Goal: Information Seeking & Learning: Learn about a topic

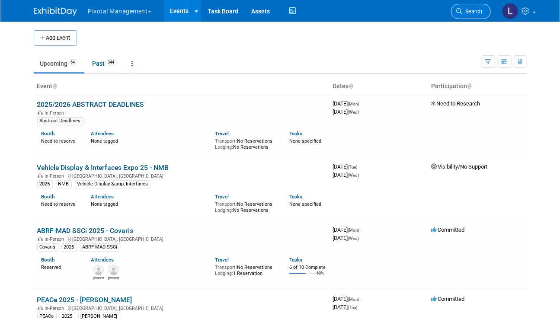
click at [478, 10] on span "Search" at bounding box center [473, 11] width 20 height 6
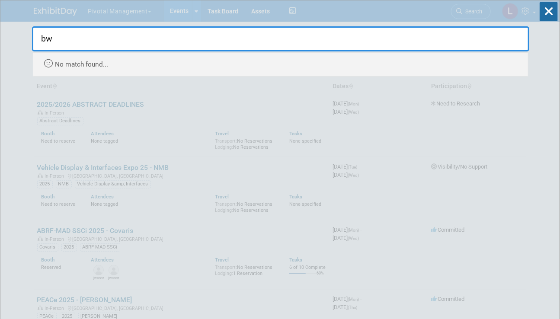
type input "b"
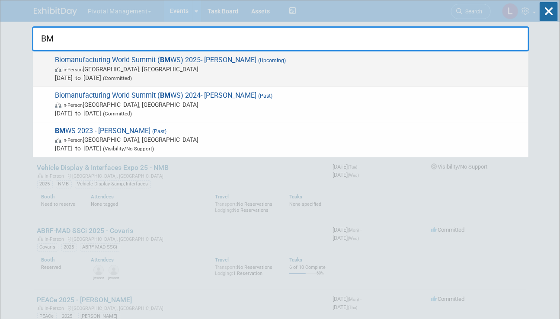
type input "BM"
click at [100, 82] on div "Biomanufacturing World Summit ( BM WS) 2025- Asimov (Upcoming) In-Person San Di…" at bounding box center [281, 69] width 496 height 35
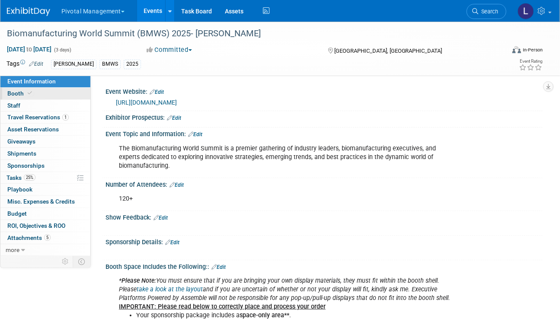
click at [19, 96] on span "Booth" at bounding box center [20, 93] width 26 height 7
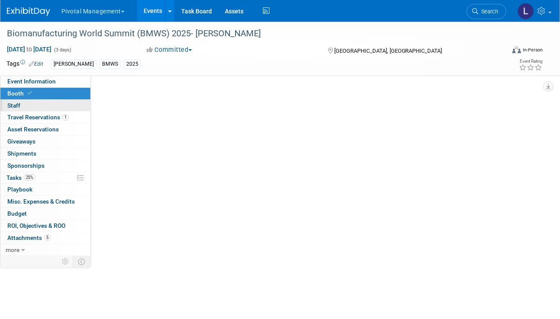
select select "Yes"
select select "Submitted to Accounting"
select select "Yes"
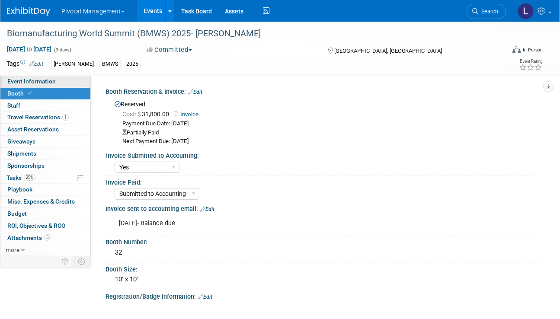
click at [47, 82] on span "Event Information" at bounding box center [31, 81] width 48 height 7
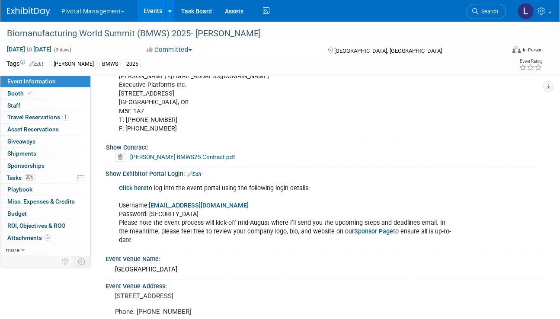
scroll to position [644, 0]
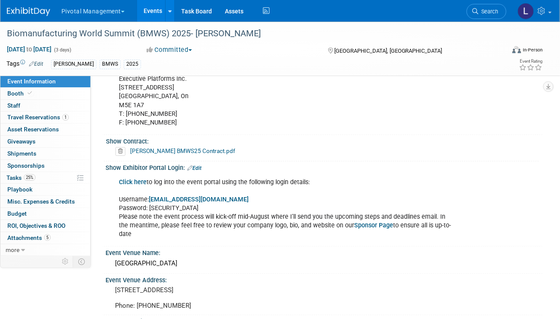
click at [123, 152] on icon at bounding box center [121, 151] width 10 height 9
click at [111, 185] on link "Yes" at bounding box center [112, 183] width 25 height 14
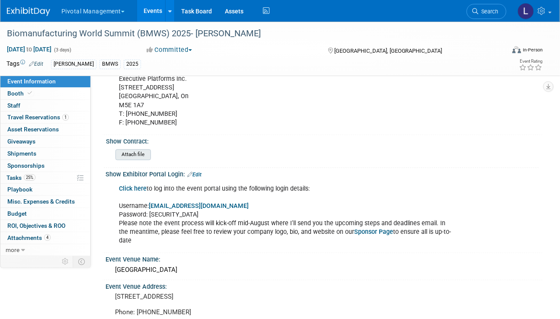
click at [132, 155] on input "file" at bounding box center [92, 155] width 118 height 10
